Goal: Task Accomplishment & Management: Manage account settings

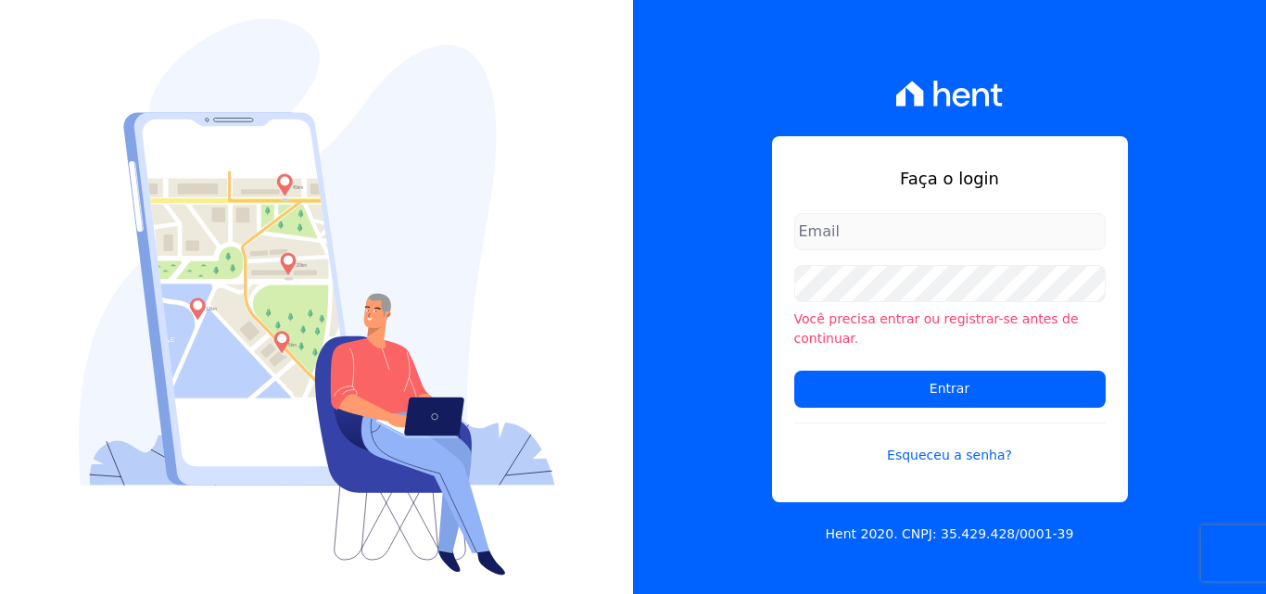
type input "[PERSON_NAME][EMAIL_ADDRESS][PERSON_NAME][DOMAIN_NAME]"
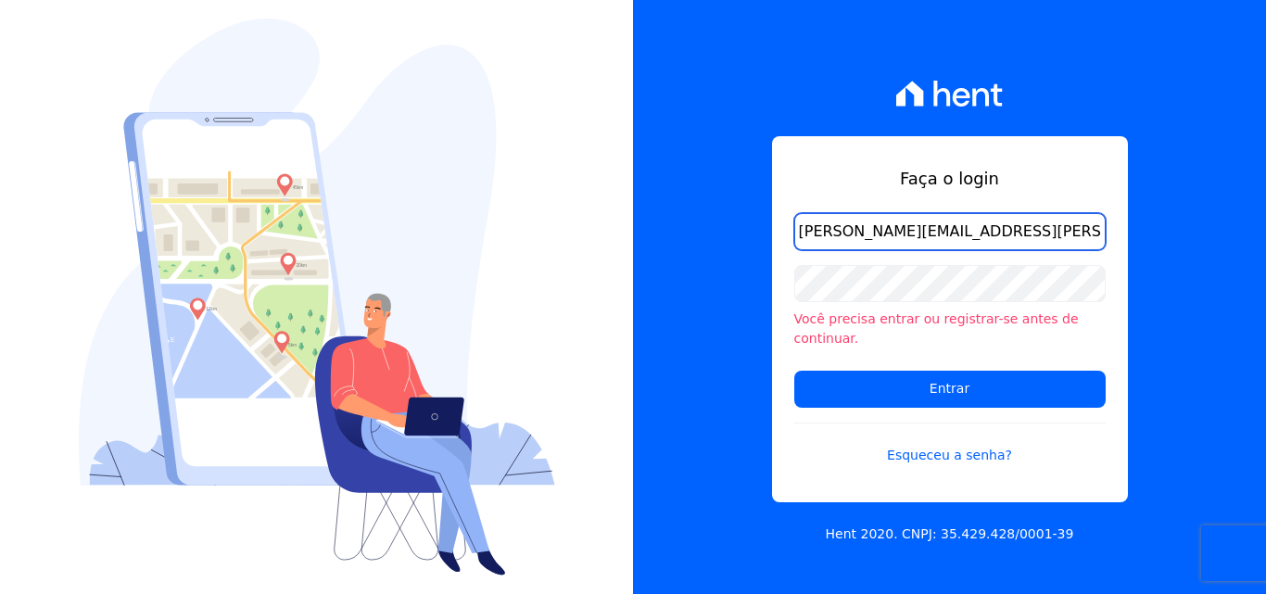
click at [1017, 244] on input "[PERSON_NAME][EMAIL_ADDRESS][PERSON_NAME][DOMAIN_NAME]" at bounding box center [949, 231] width 311 height 37
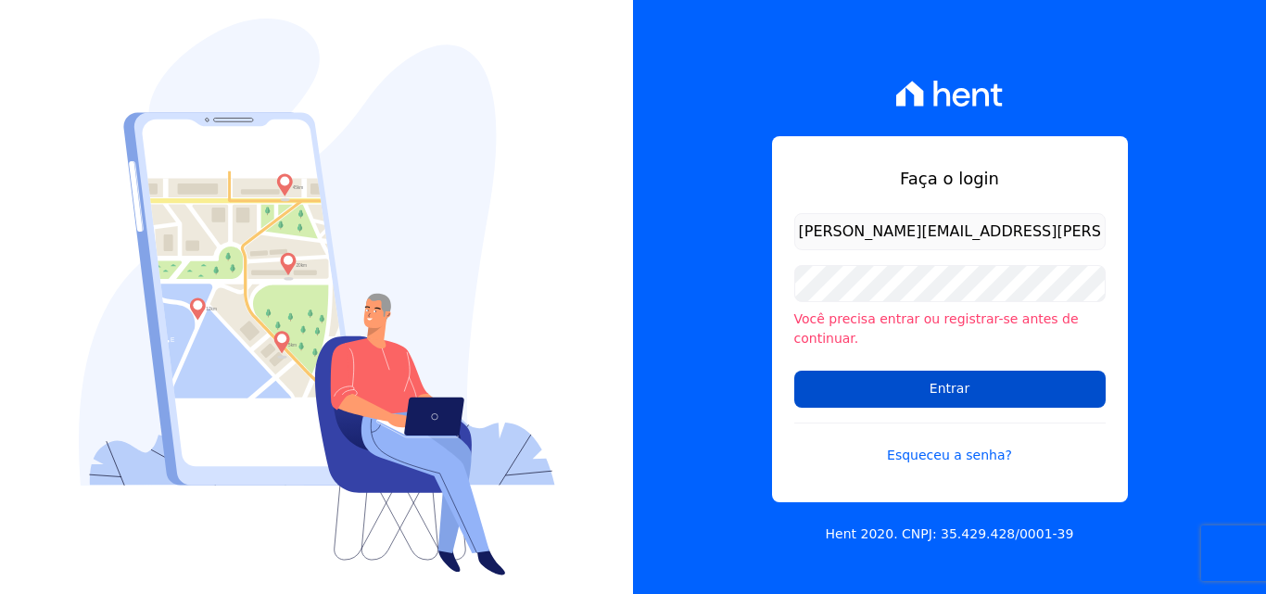
click at [918, 374] on input "Entrar" at bounding box center [949, 389] width 311 height 37
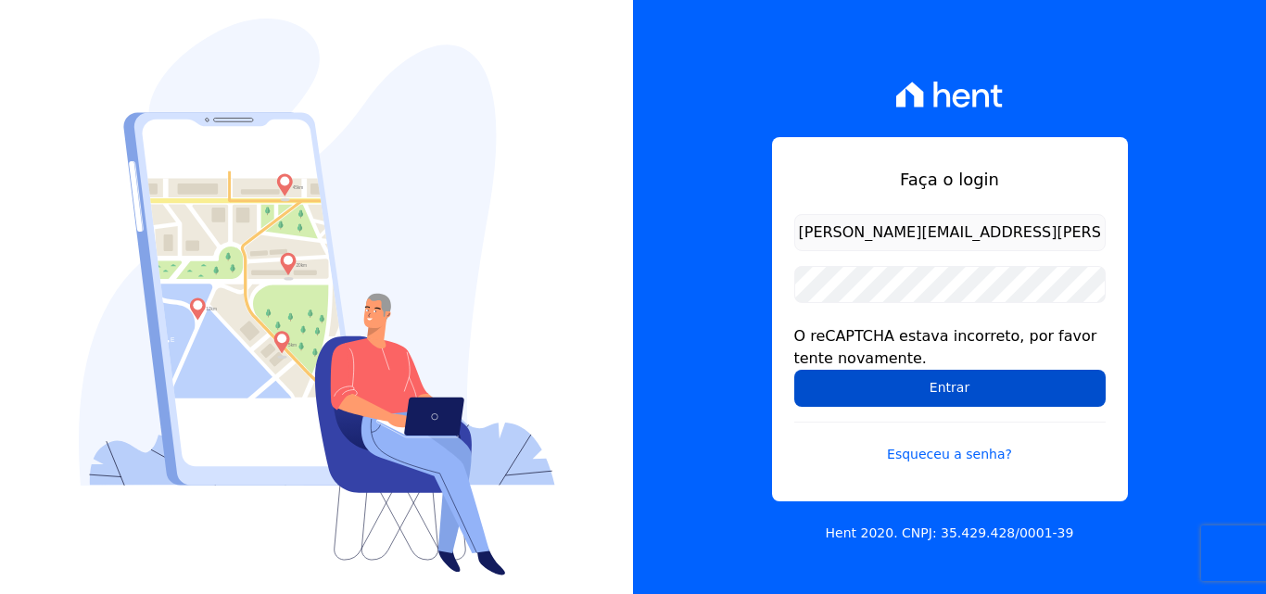
click at [977, 394] on input "Entrar" at bounding box center [949, 388] width 311 height 37
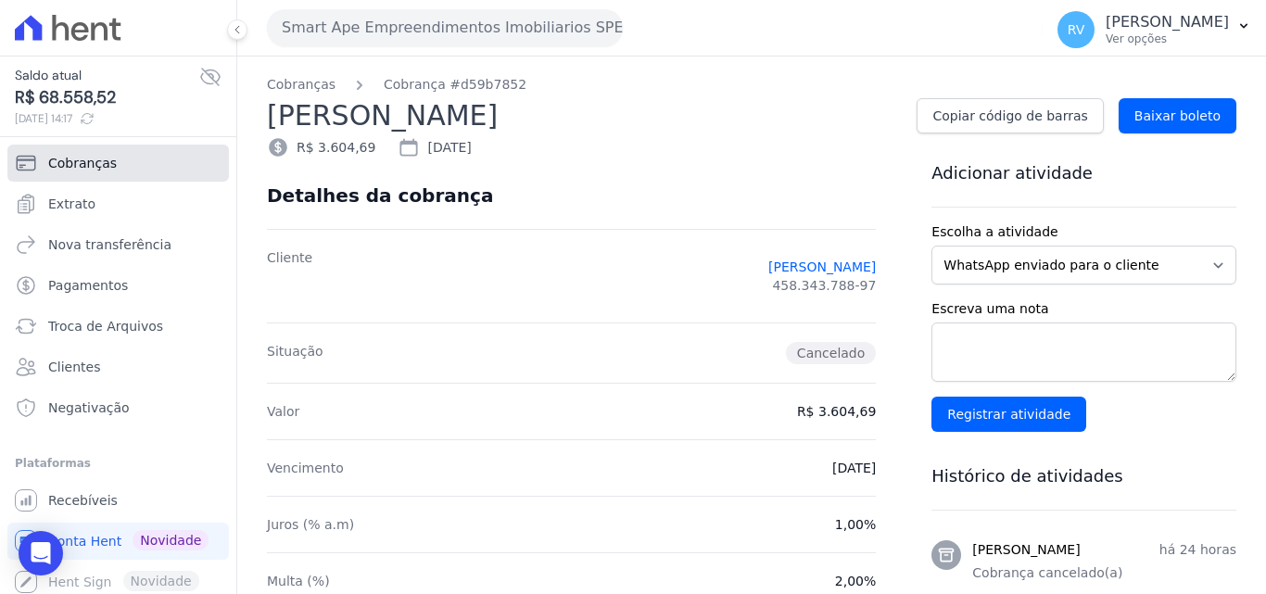
click at [108, 163] on span "Cobranças" at bounding box center [82, 163] width 69 height 19
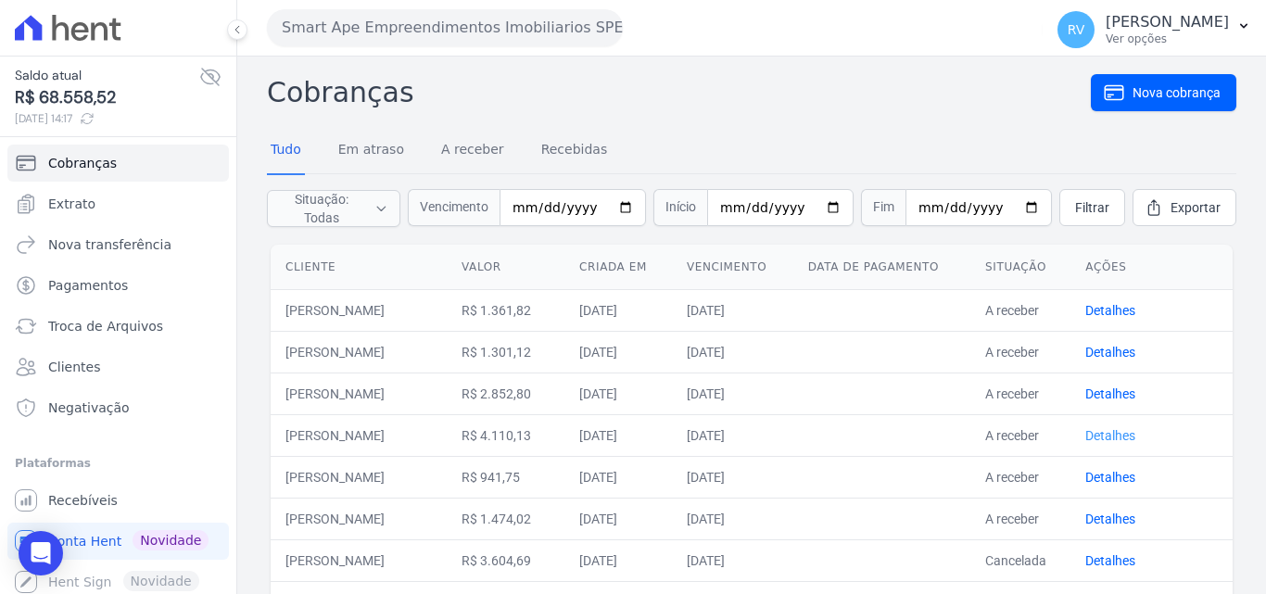
click at [1109, 443] on link "Detalhes" at bounding box center [1110, 435] width 50 height 15
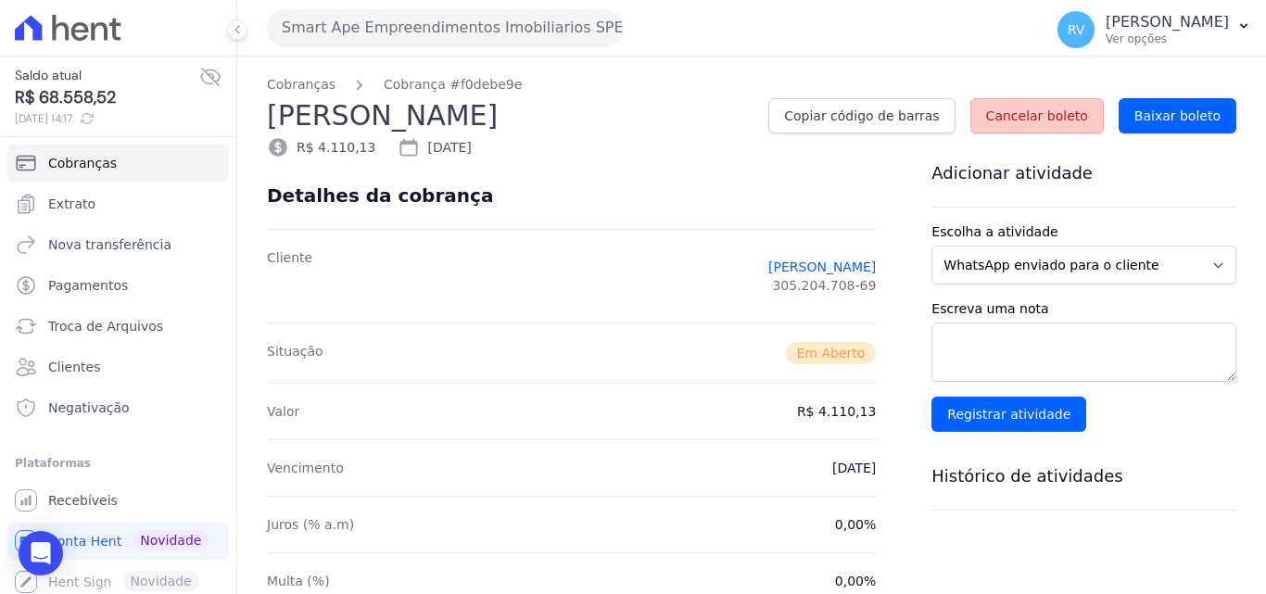
click at [1043, 107] on span "Cancelar boleto" at bounding box center [1037, 116] width 102 height 19
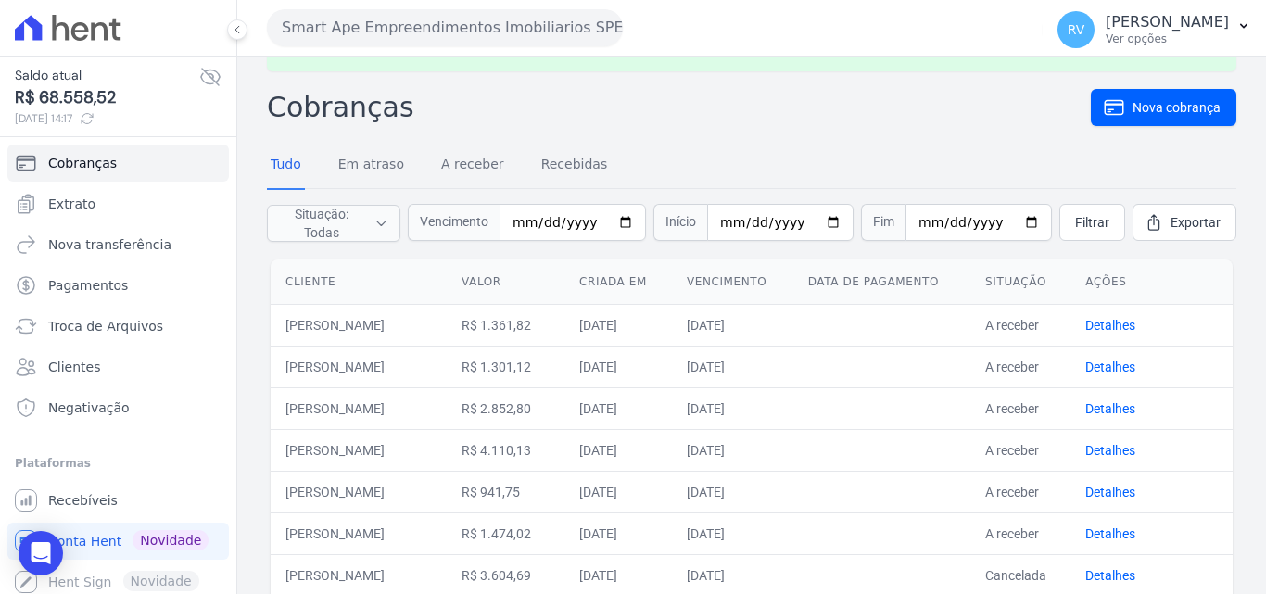
scroll to position [185, 0]
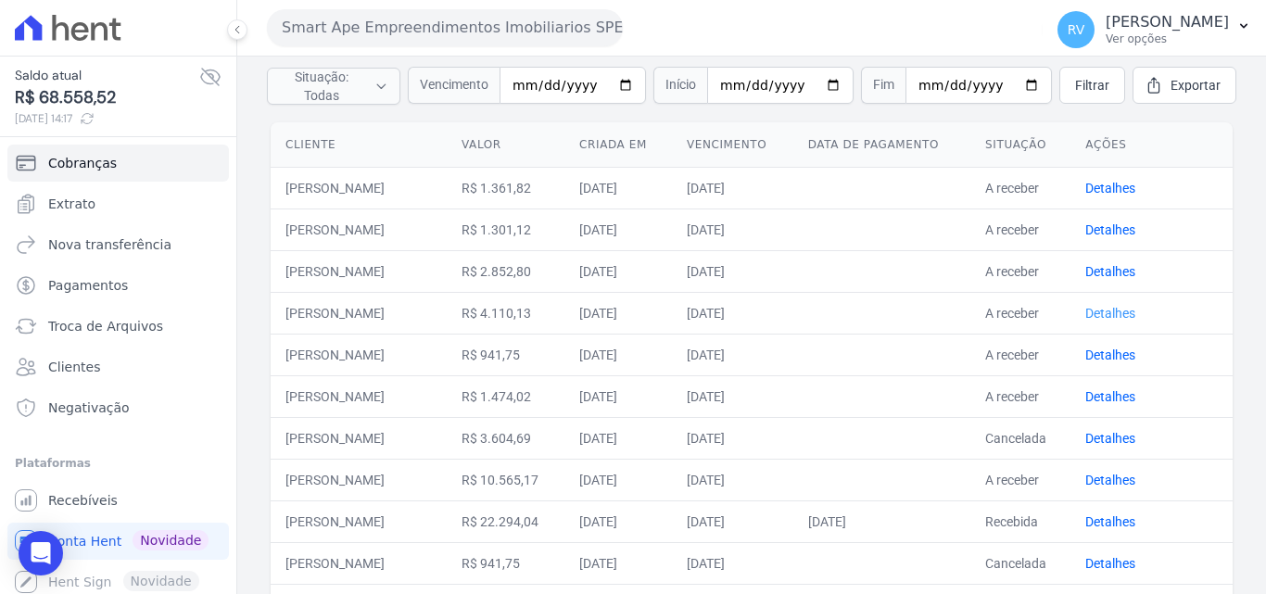
click at [1106, 321] on link "Detalhes" at bounding box center [1110, 313] width 50 height 15
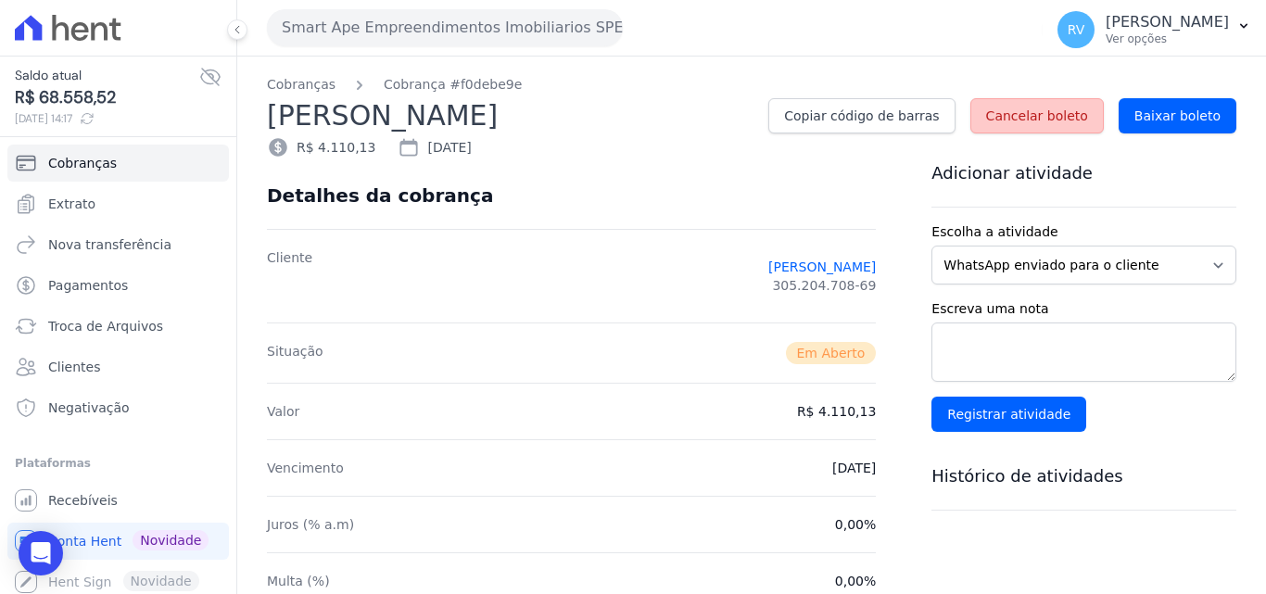
click at [992, 117] on span "Cancelar boleto" at bounding box center [1037, 116] width 102 height 19
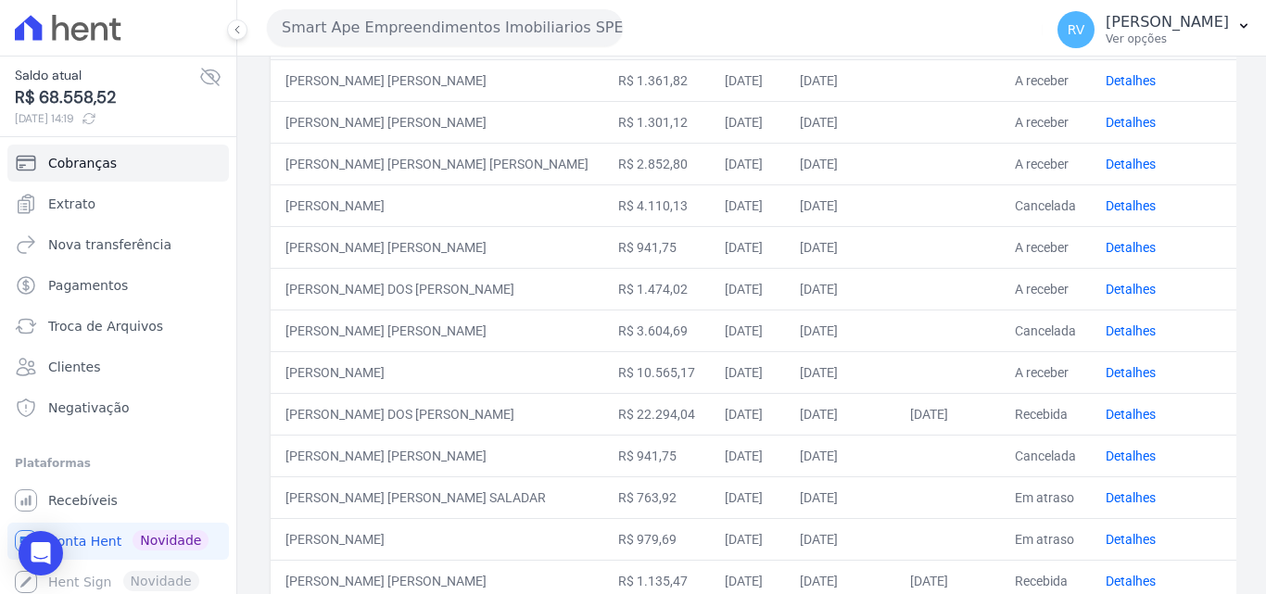
scroll to position [278, 0]
